Goal: Navigation & Orientation: Understand site structure

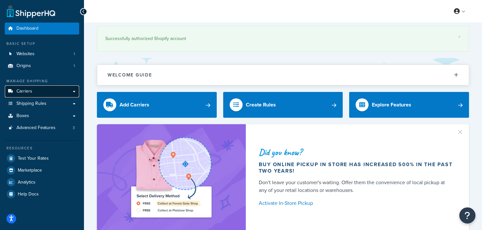
click at [29, 92] on span "Carriers" at bounding box center [24, 91] width 16 height 5
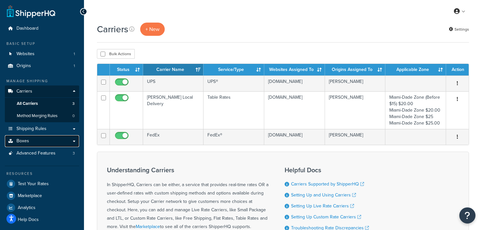
click at [27, 140] on span "Boxes" at bounding box center [22, 140] width 13 height 5
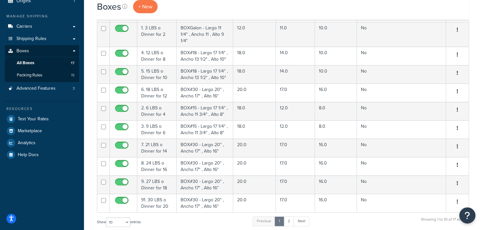
scroll to position [70, 0]
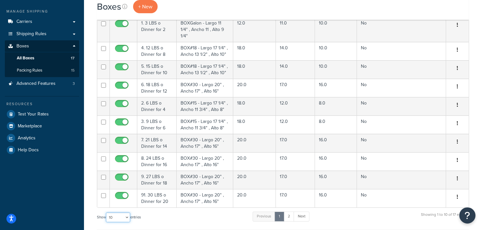
click at [127, 213] on select "10 15 25 50 100 1000" at bounding box center [118, 218] width 24 height 10
select select "100"
click at [107, 213] on select "10 15 25 50 100 1000" at bounding box center [118, 218] width 24 height 10
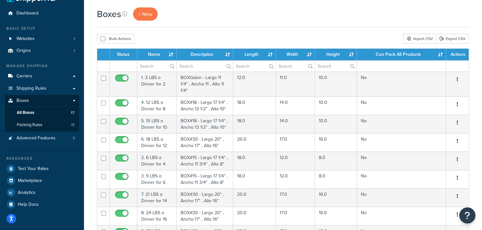
scroll to position [0, 0]
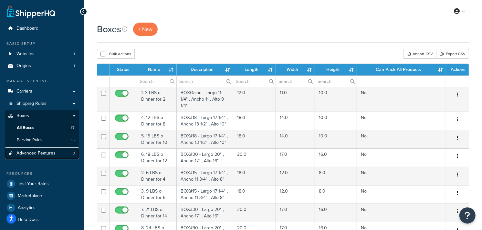
click at [49, 152] on span "Advanced Features" at bounding box center [35, 153] width 39 height 5
